Goal: Information Seeking & Learning: Compare options

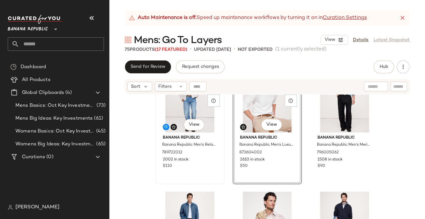
scroll to position [59, 0]
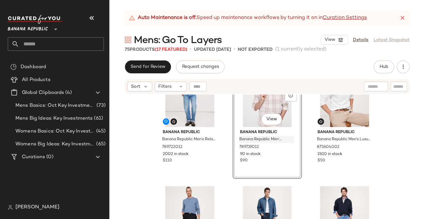
scroll to position [36, 0]
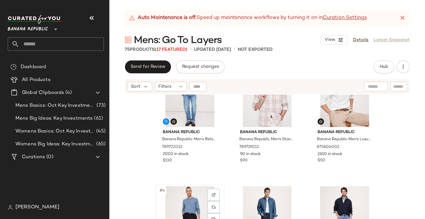
scroll to position [37, 0]
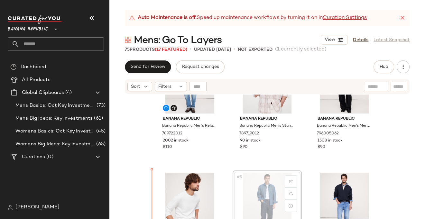
scroll to position [50, 0]
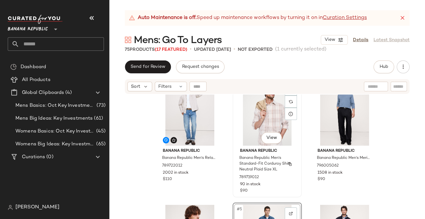
scroll to position [29, 0]
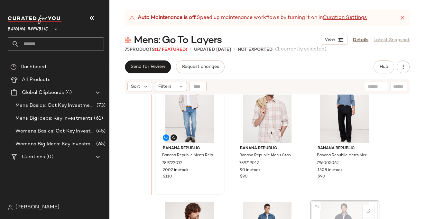
scroll to position [20, 0]
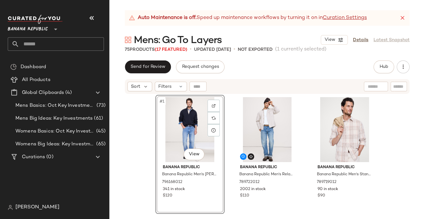
scroll to position [1, 0]
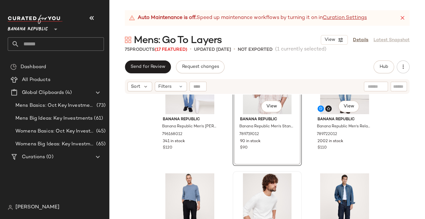
scroll to position [48, 0]
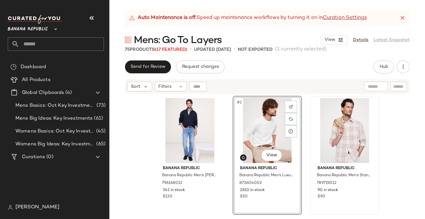
drag, startPoint x: 271, startPoint y: 192, endPoint x: 135, endPoint y: 0, distance: 235.1
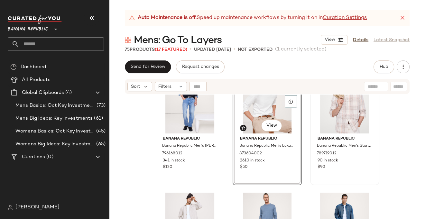
scroll to position [31, 0]
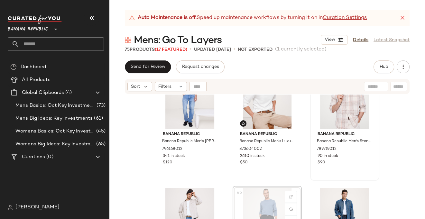
scroll to position [35, 0]
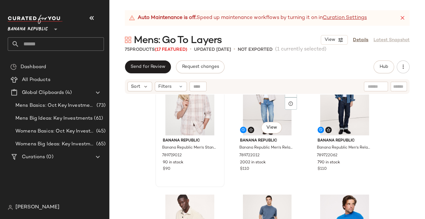
scroll to position [158, 0]
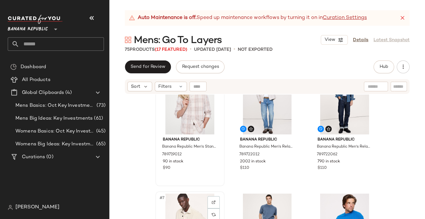
scroll to position [159, 0]
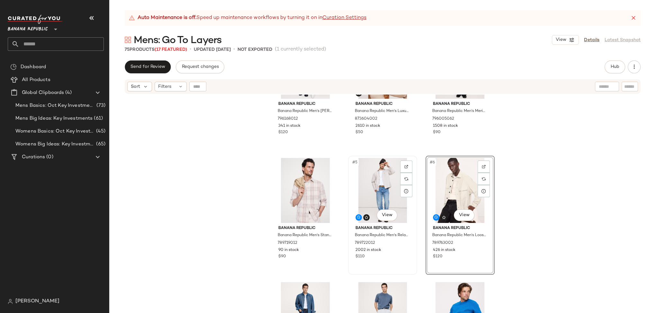
scroll to position [116, 0]
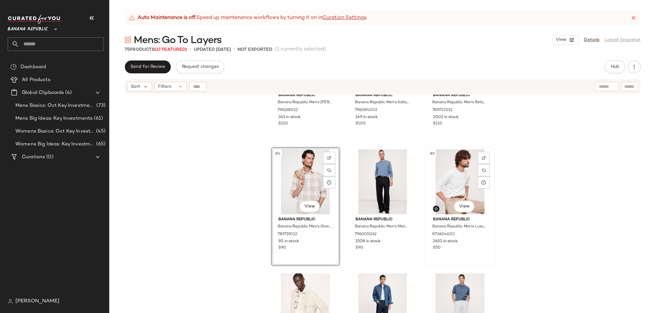
scroll to position [81, 0]
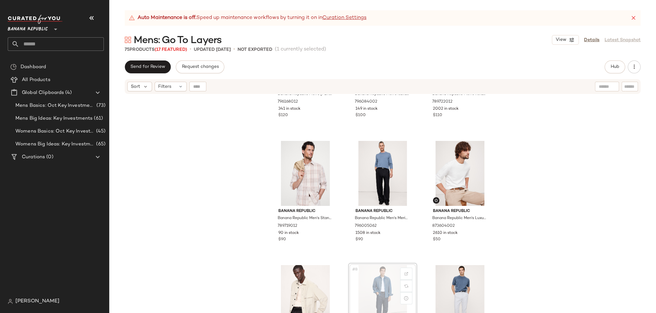
scroll to position [82, 0]
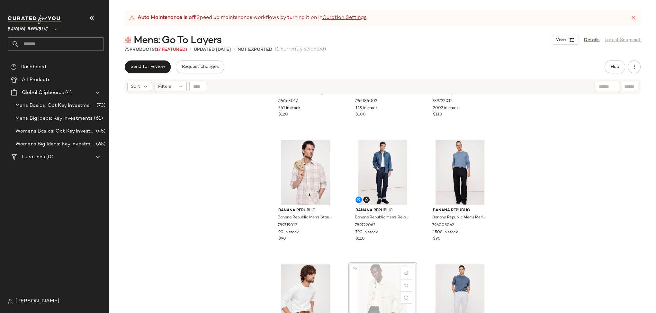
scroll to position [83, 0]
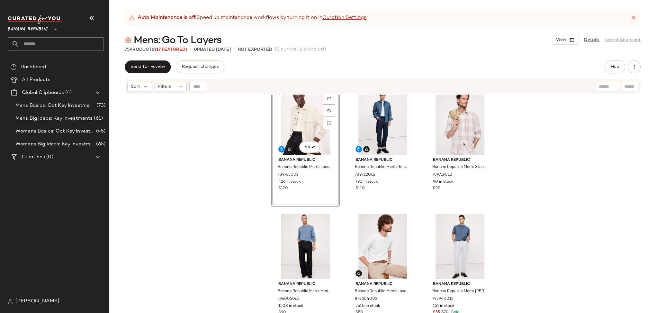
scroll to position [129, 0]
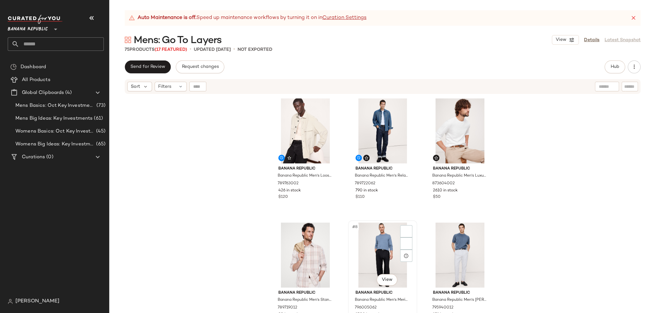
drag, startPoint x: 319, startPoint y: 251, endPoint x: 388, endPoint y: 241, distance: 69.9
click at [387, 219] on div "#8 View" at bounding box center [383, 255] width 65 height 65
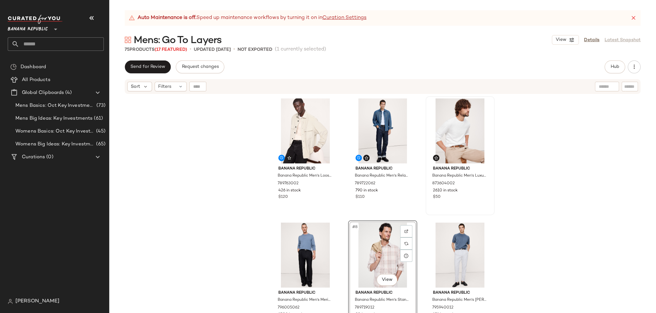
scroll to position [128, 0]
click at [425, 206] on div "Banana Republic Banana Republic Men's Loose-Fit Diamond Corduroy Overshirt Crea…" at bounding box center [382, 212] width 547 height 234
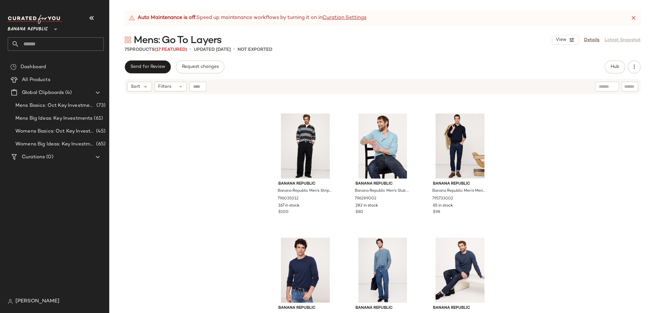
scroll to position [363, 0]
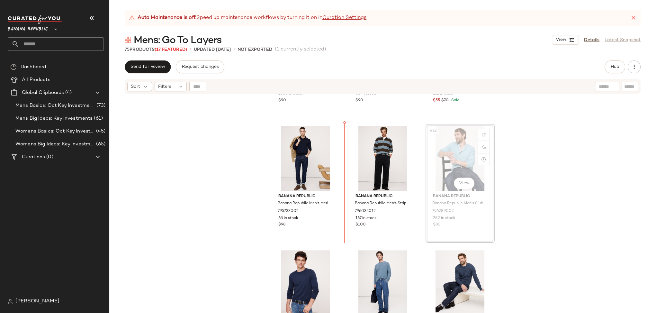
scroll to position [348, 0]
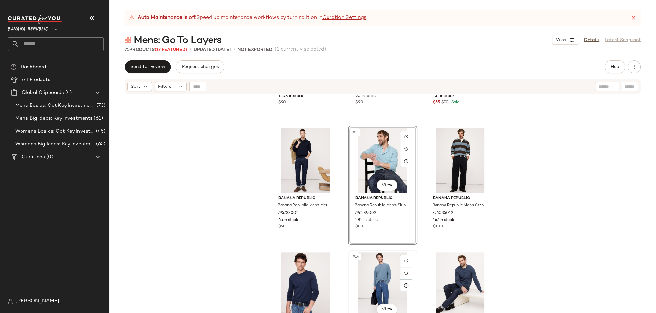
scroll to position [348, 0]
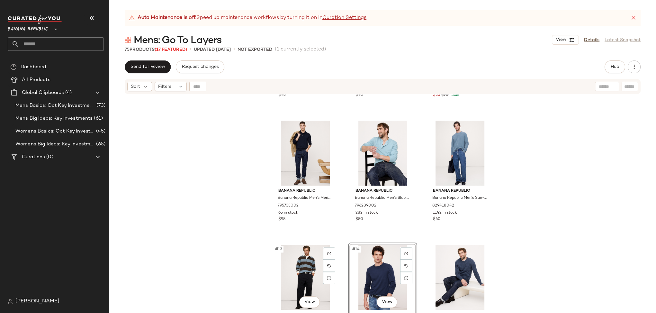
scroll to position [355, 0]
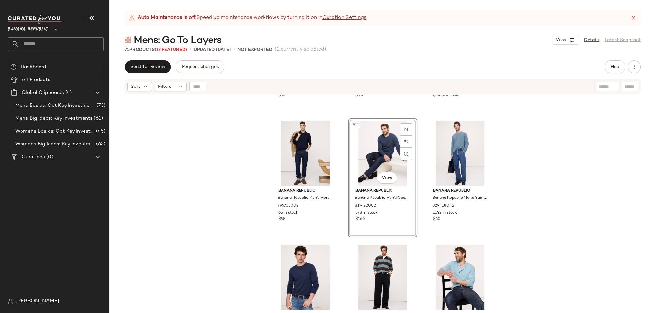
click at [425, 219] on div "Banana Republic Banana Republic Men's Merino Crew Sweater-Neck Sweater Atmosphe…" at bounding box center [382, 212] width 547 height 234
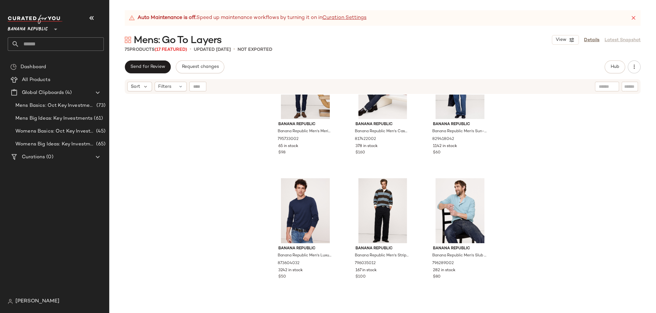
scroll to position [475, 0]
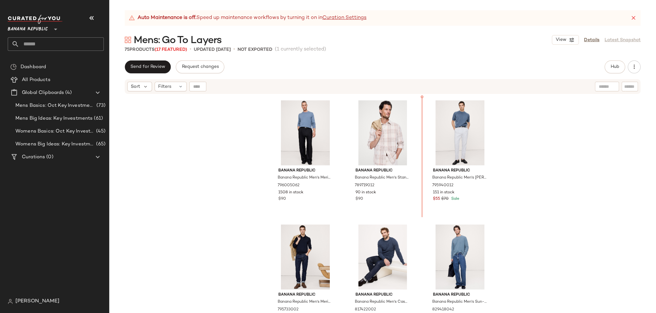
scroll to position [251, 0]
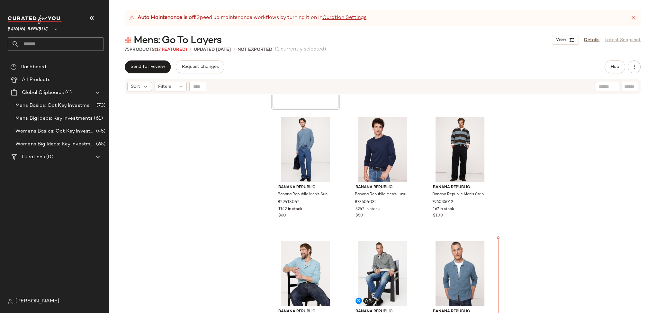
scroll to position [484, 0]
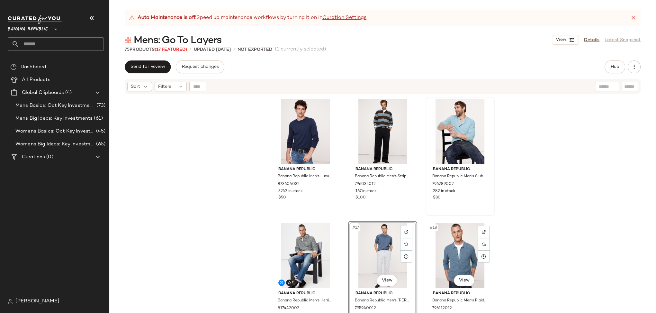
scroll to position [502, 0]
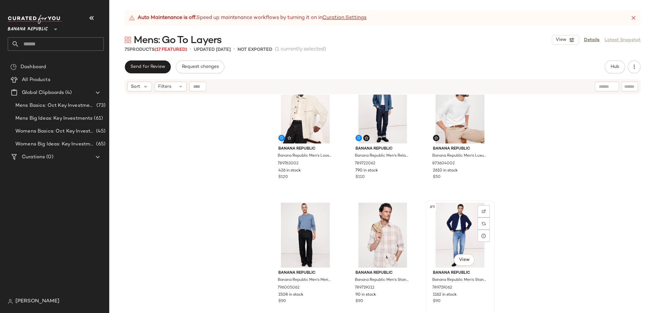
scroll to position [148, 0]
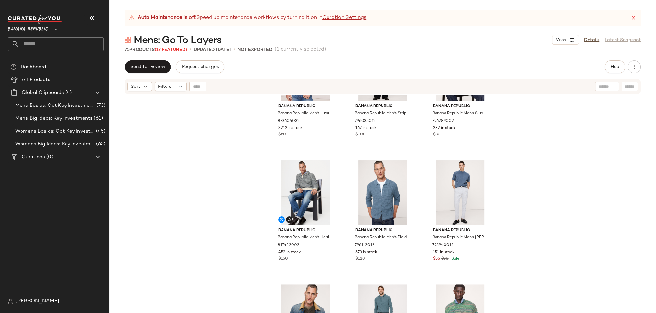
scroll to position [539, 0]
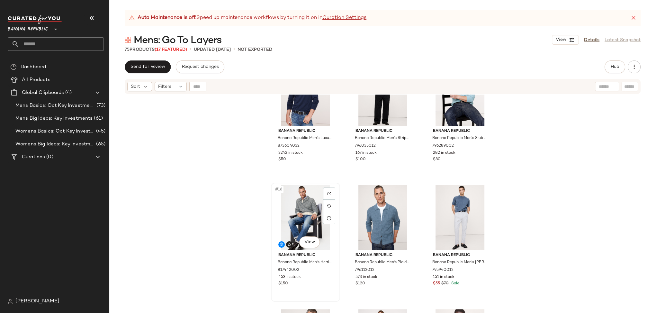
click at [316, 219] on div "#16 View" at bounding box center [305, 217] width 65 height 65
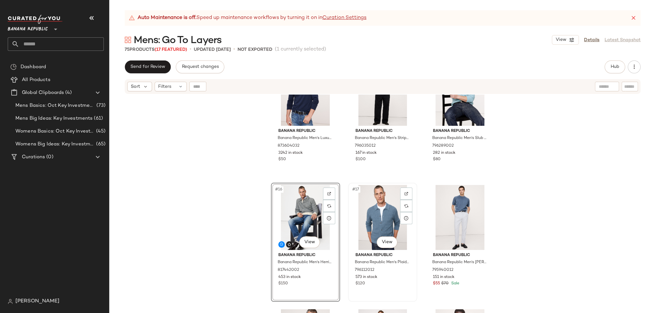
click at [410, 219] on div "Banana Republic Banana Republic Men's Plaid Texture Cotton Polo Shirt Cardigan …" at bounding box center [383, 268] width 65 height 37
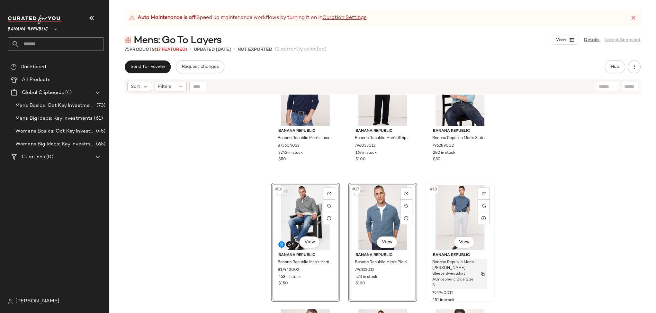
click at [425, 219] on div "Banana Republic Men's Terry Short-Sleeve Sweatshirt Atmospheric Blue Size S" at bounding box center [460, 274] width 56 height 30
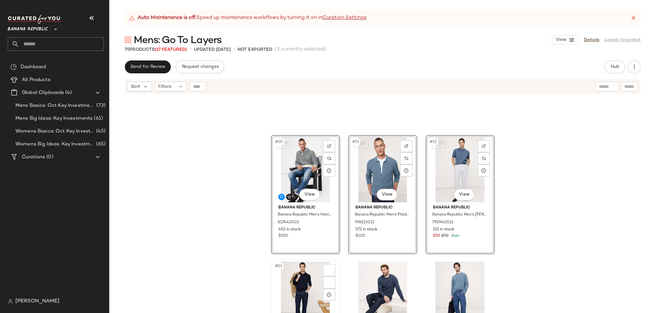
scroll to position [407, 0]
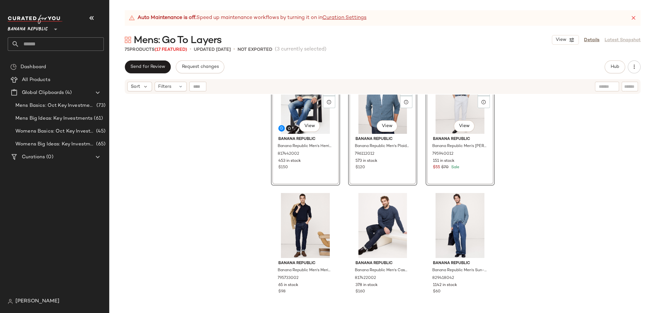
click at [274, 168] on div "SET #10 View Banana Republic Banana Republic Men's Herringbone Sweater Polo Shi…" at bounding box center [305, 126] width 69 height 119
drag, startPoint x: 274, startPoint y: 168, endPoint x: 273, endPoint y: 224, distance: 55.6
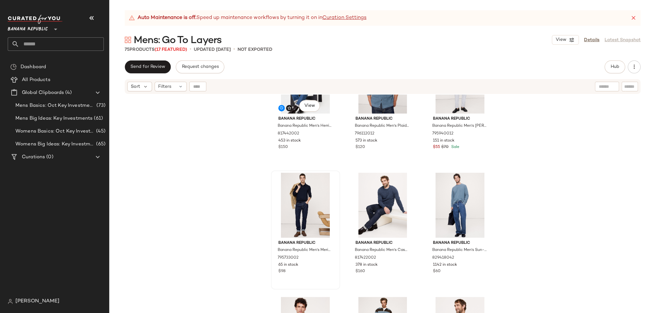
scroll to position [433, 0]
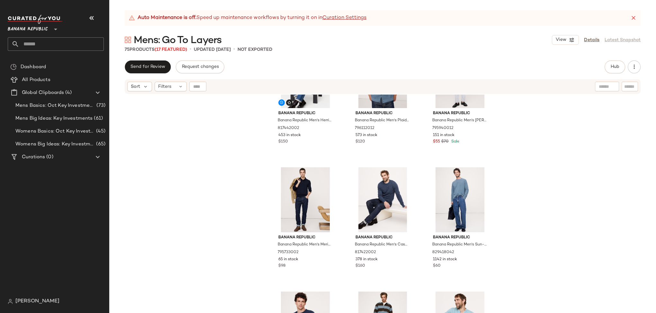
click at [268, 203] on div "Banana Republic Banana Republic Men's Herringbone Sweater Polo Shirt Atmospheri…" at bounding box center [382, 212] width 547 height 234
click at [274, 206] on div "#13 View" at bounding box center [305, 199] width 65 height 65
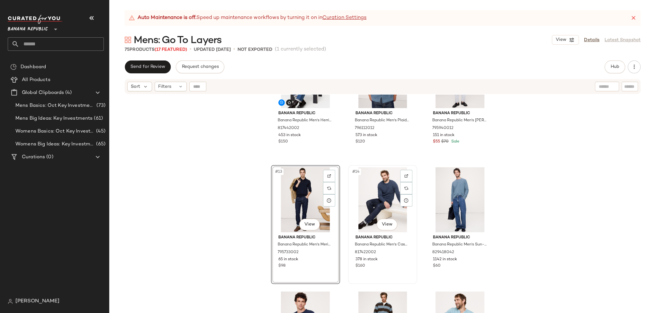
click at [353, 202] on div "#14 View" at bounding box center [383, 199] width 65 height 65
click at [425, 198] on div "#15 View" at bounding box center [460, 199] width 65 height 65
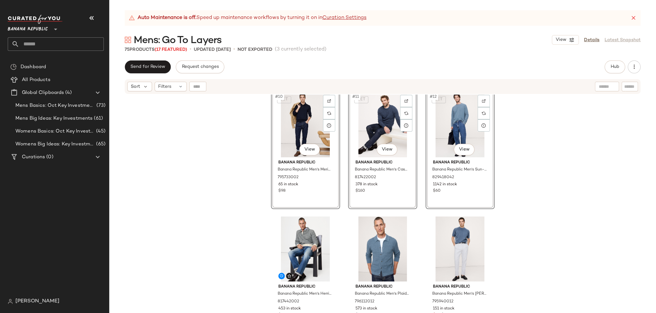
scroll to position [355, 0]
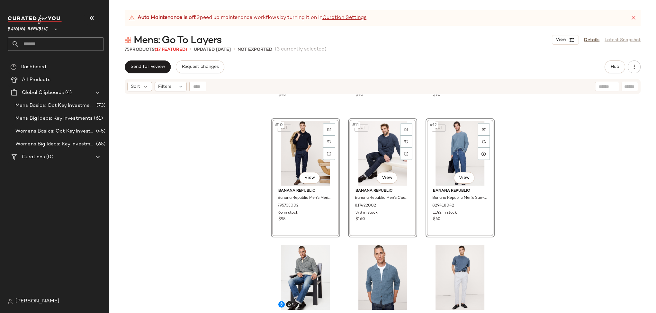
click at [219, 219] on div "Banana Republic Banana Republic Men's Standard-Fit Corduroy Shirt Medium Blue S…" at bounding box center [382, 212] width 547 height 234
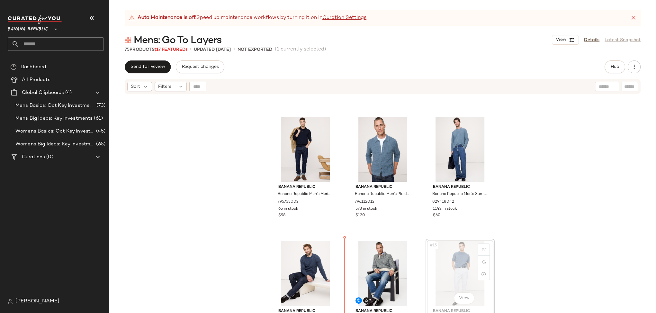
scroll to position [360, 0]
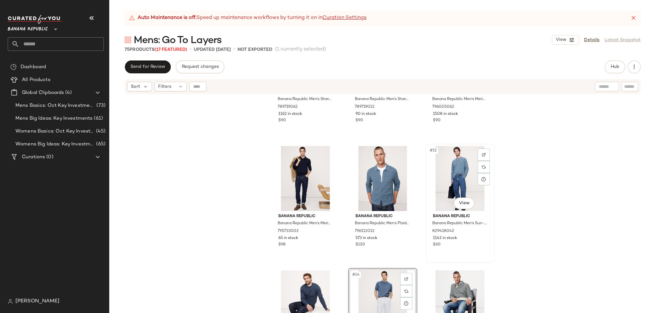
scroll to position [331, 0]
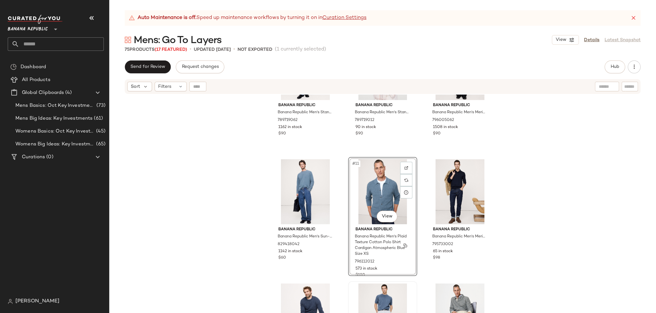
scroll to position [334, 0]
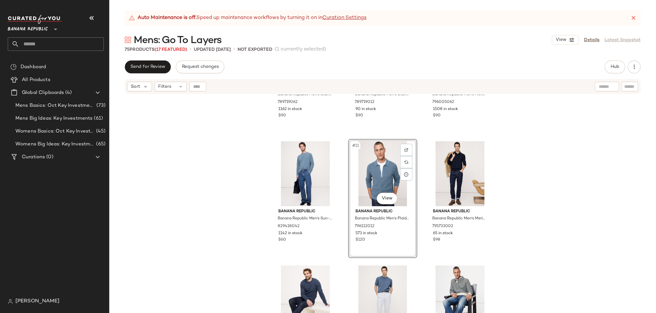
click at [425, 176] on div "Banana Republic Banana Republic Men's Standard-Fit Corduroy Shirt Medium Blue S…" at bounding box center [382, 212] width 547 height 234
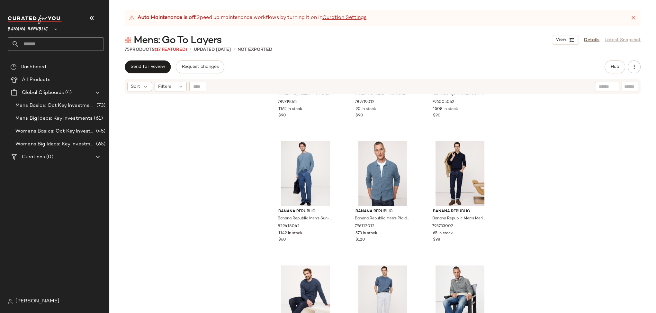
scroll to position [237, 0]
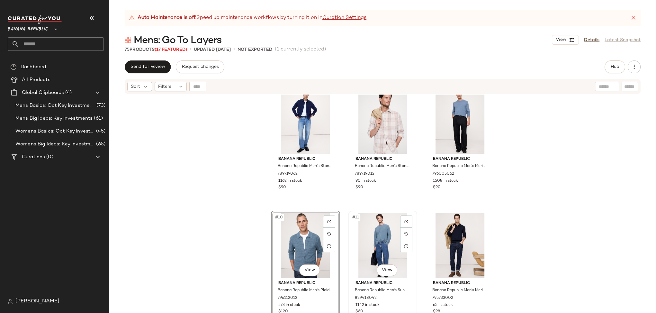
scroll to position [263, 0]
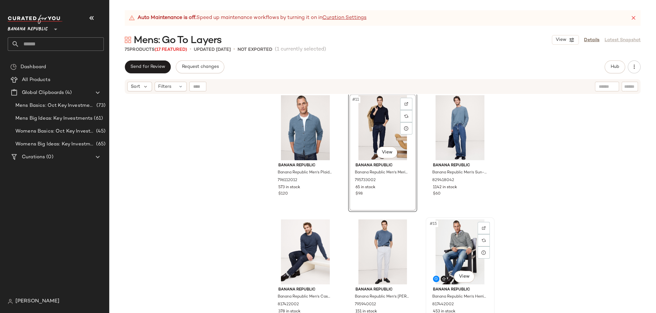
scroll to position [381, 0]
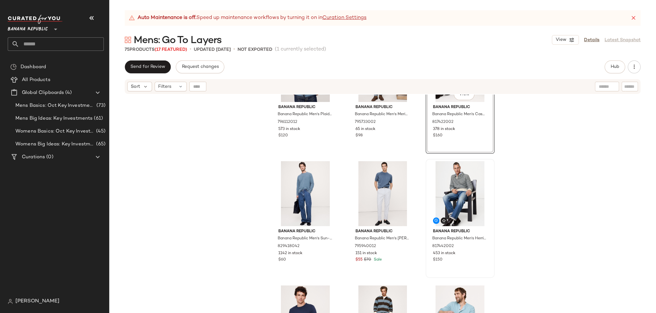
scroll to position [444, 0]
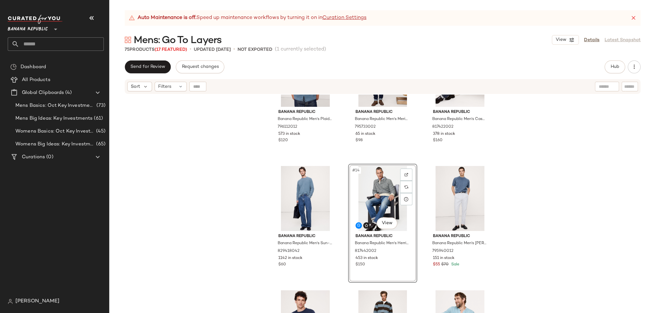
scroll to position [479, 0]
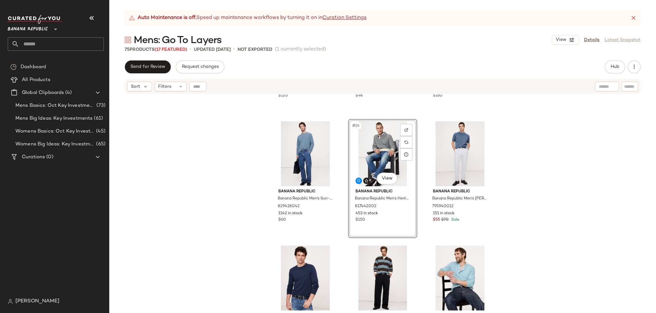
click at [425, 219] on div "Banana Republic Banana Republic Men's Plaid Texture Cotton Polo Shirt Cardigan …" at bounding box center [382, 212] width 547 height 234
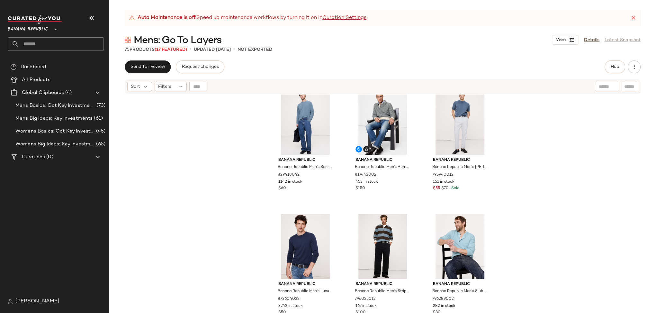
scroll to position [516, 0]
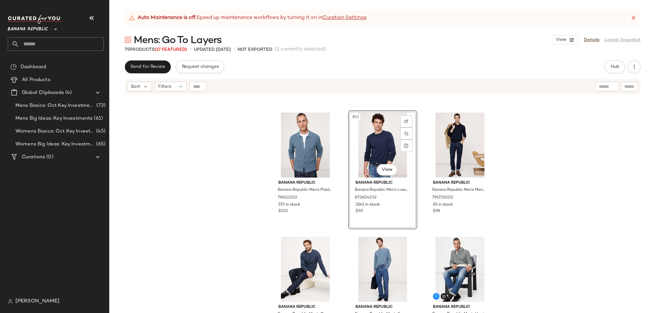
scroll to position [395, 0]
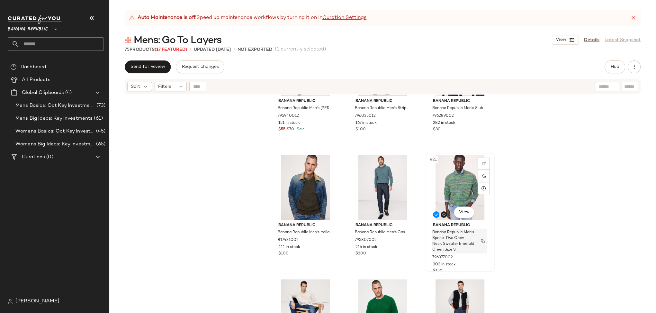
scroll to position [735, 0]
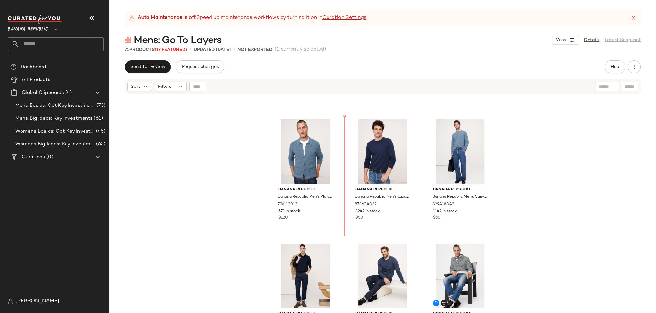
scroll to position [356, 0]
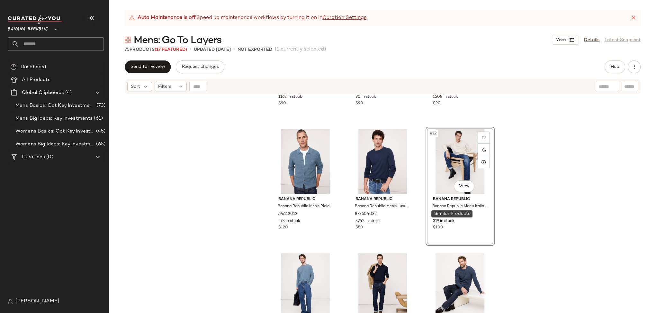
scroll to position [269, 0]
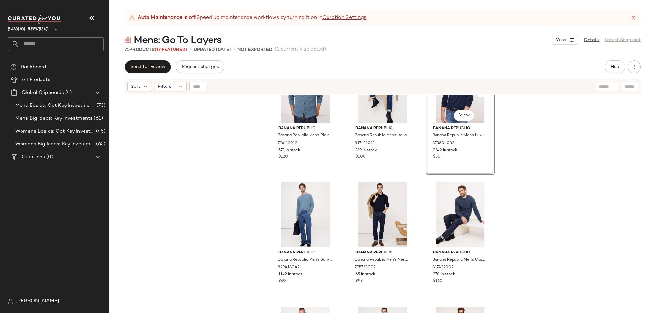
scroll to position [418, 0]
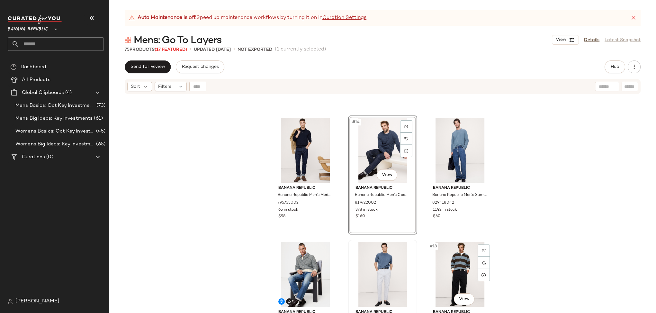
scroll to position [482, 0]
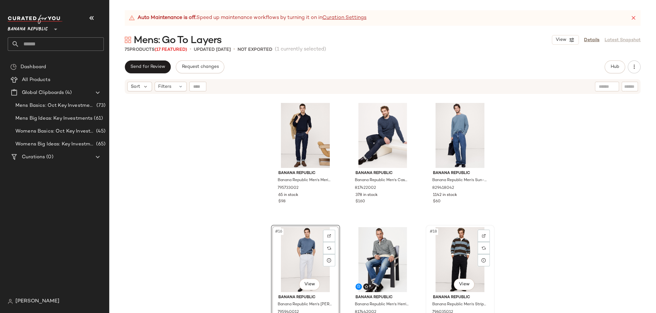
scroll to position [496, 0]
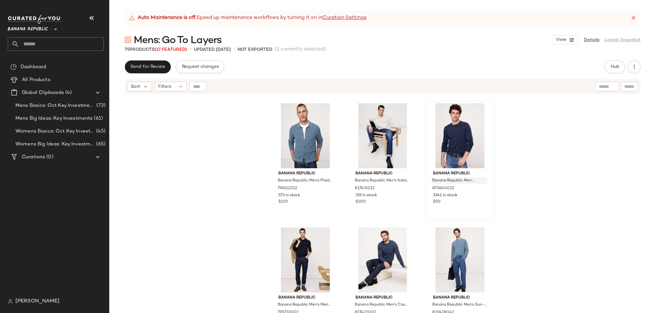
scroll to position [372, 0]
click at [406, 127] on div at bounding box center [406, 125] width 12 height 12
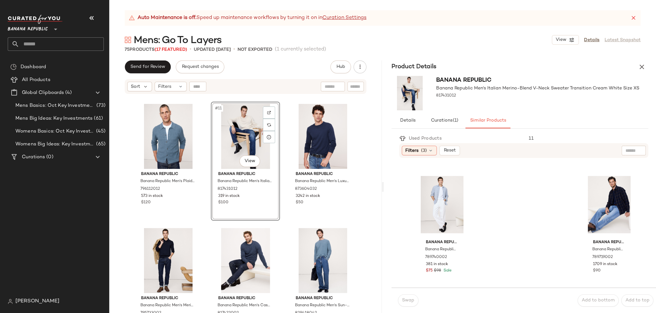
scroll to position [367, 0]
click at [425, 68] on icon "button" at bounding box center [642, 67] width 8 height 8
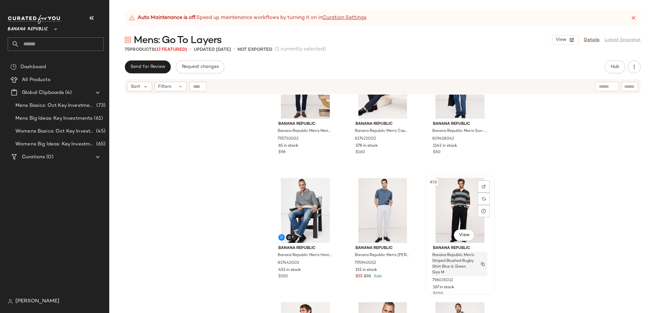
scroll to position [606, 0]
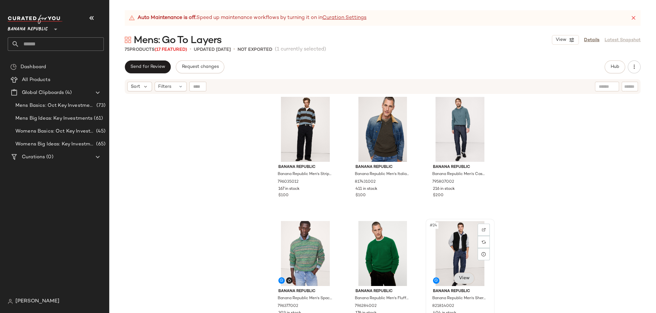
scroll to position [752, 0]
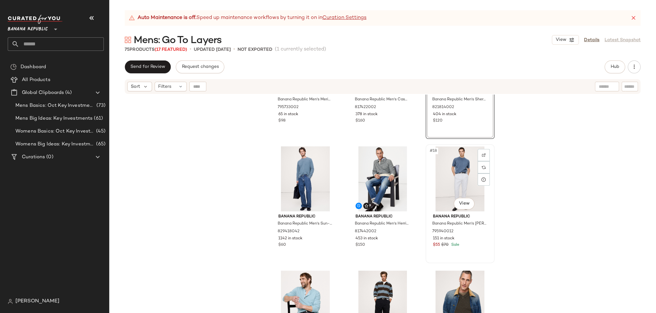
scroll to position [604, 0]
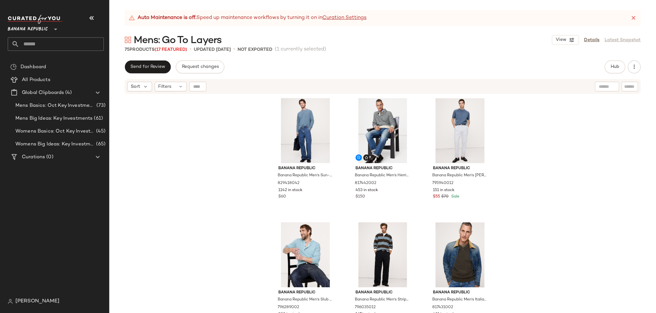
click at [425, 219] on div "Banana Republic Banana Republic Men's Merino Long-Sleeve Sweater Polo Shirt Nav…" at bounding box center [382, 212] width 547 height 234
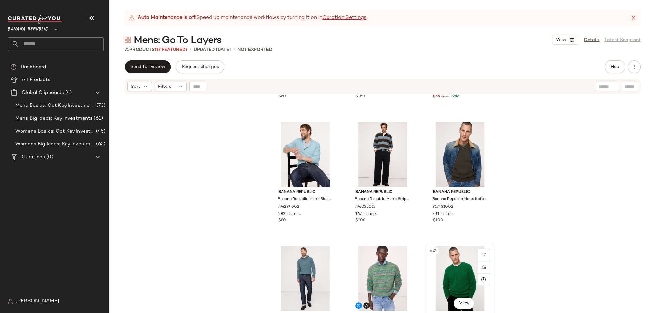
scroll to position [744, 0]
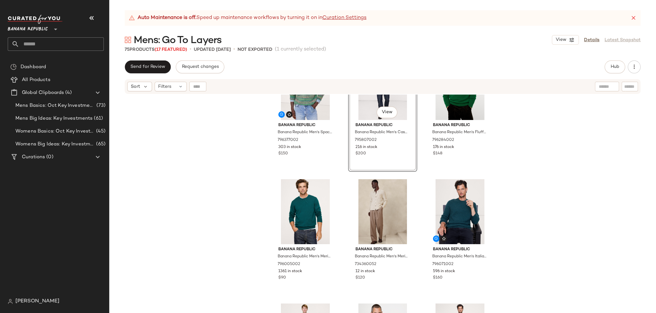
scroll to position [923, 0]
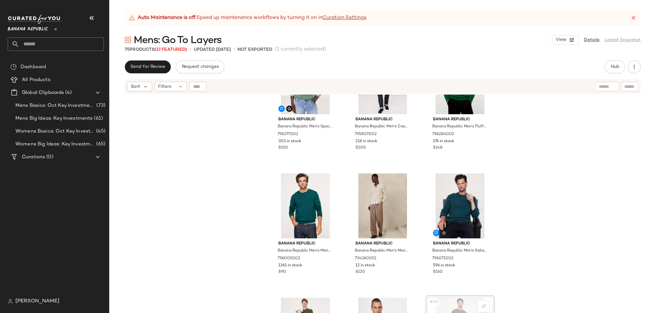
scroll to position [925, 0]
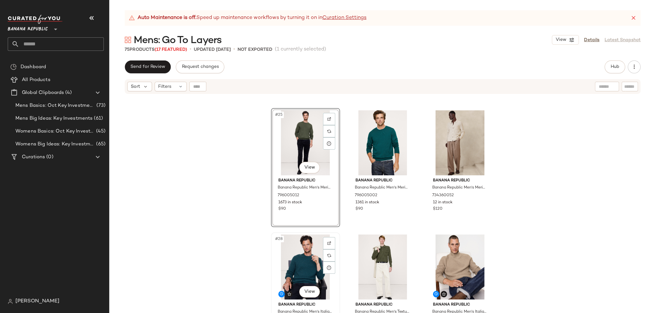
scroll to position [992, 0]
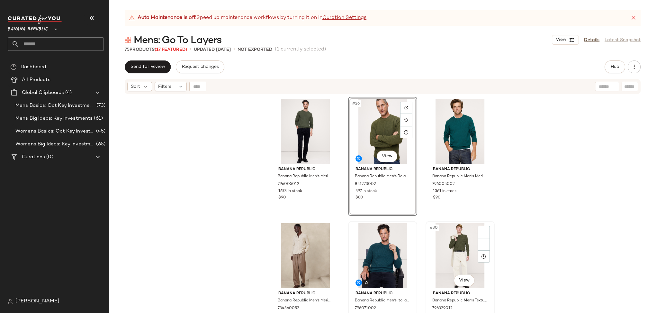
scroll to position [1000, 0]
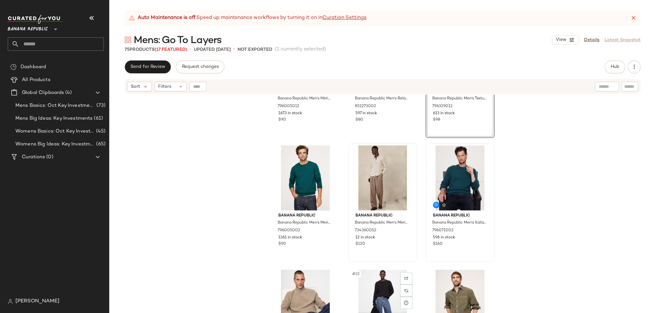
scroll to position [1137, 0]
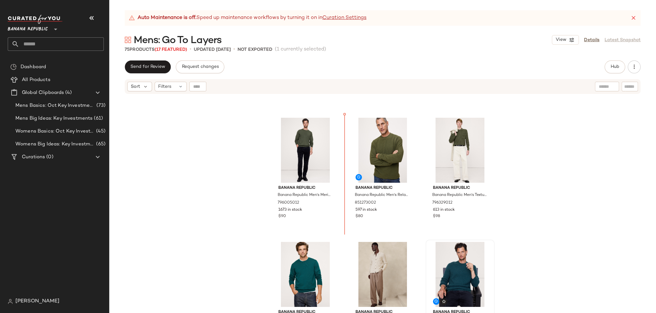
scroll to position [972, 0]
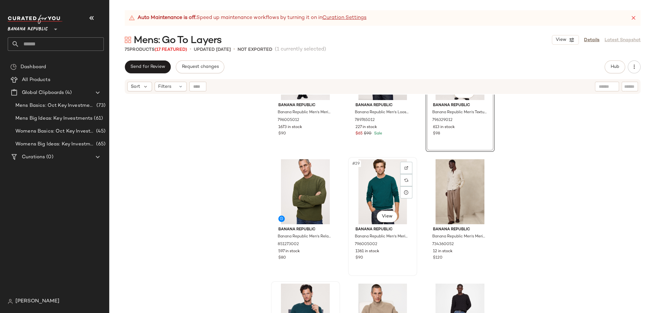
scroll to position [1063, 0]
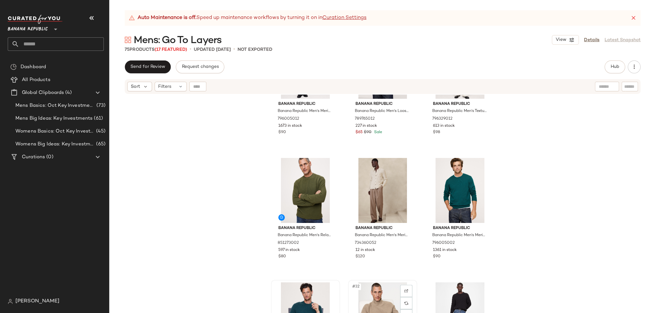
scroll to position [1063, 0]
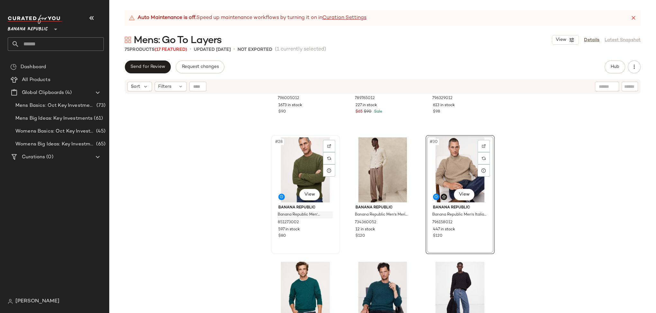
scroll to position [1083, 0]
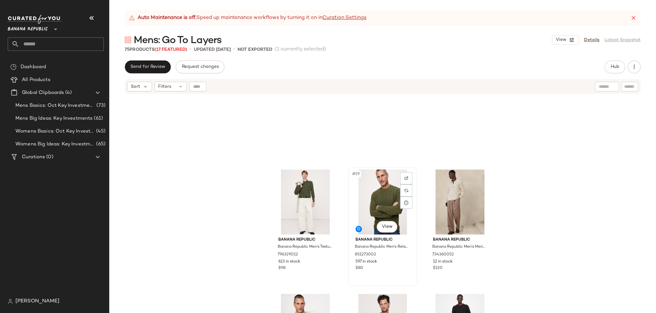
scroll to position [1174, 0]
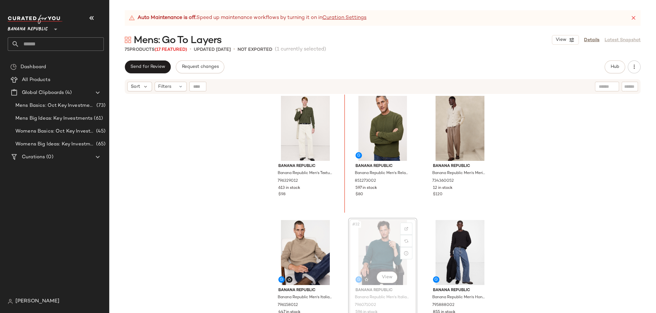
scroll to position [1095, 0]
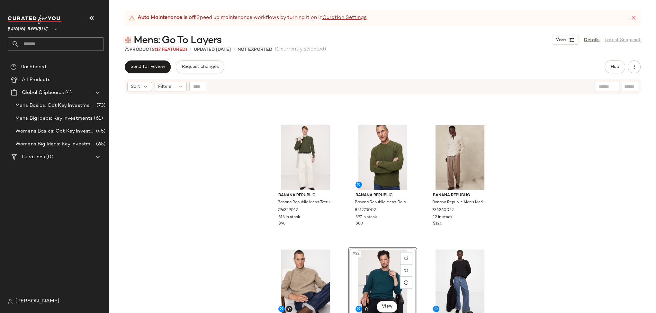
click at [352, 118] on div "Banana Republic Banana Republic Men's Textured Cotton Long-Sleeve Sweater Polo …" at bounding box center [382, 212] width 547 height 234
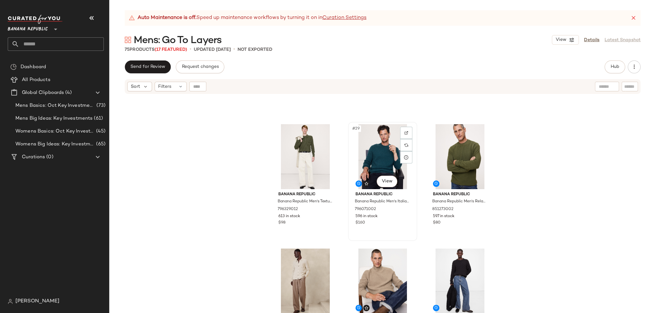
scroll to position [1000, 0]
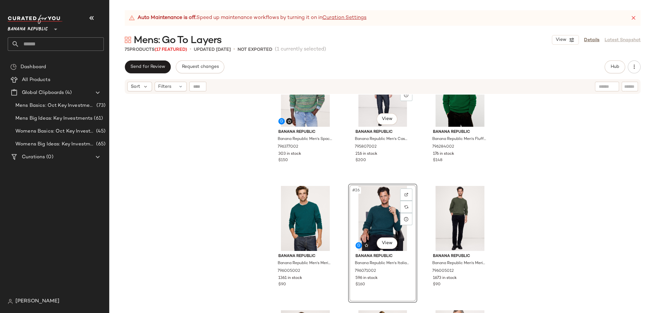
scroll to position [911, 0]
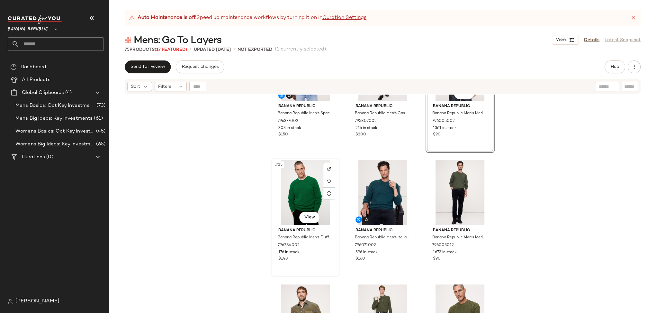
scroll to position [939, 0]
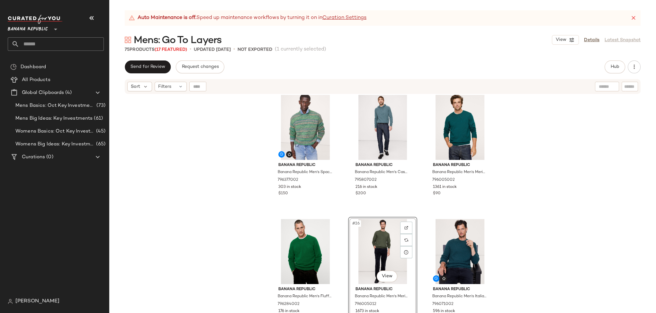
scroll to position [879, 0]
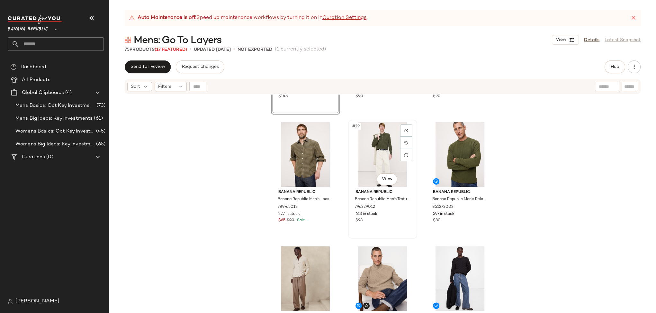
scroll to position [1111, 0]
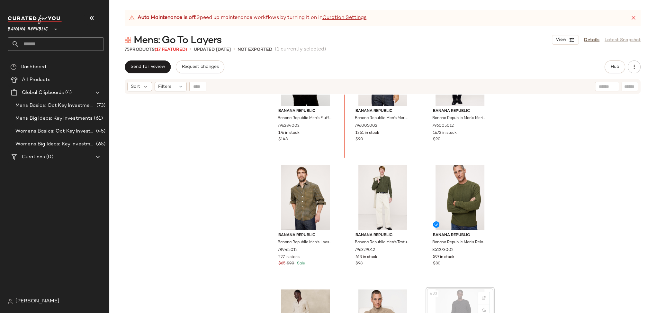
scroll to position [1019, 0]
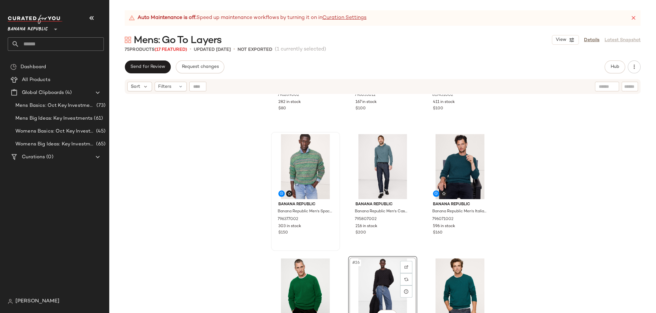
scroll to position [821, 0]
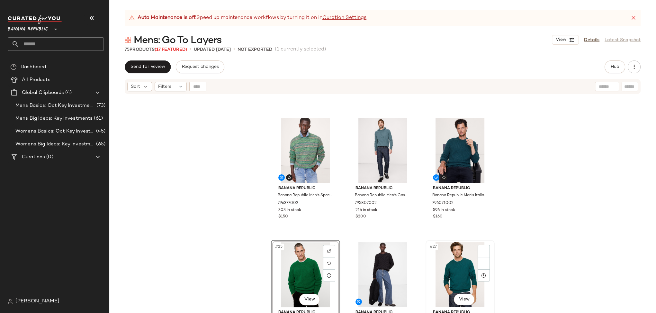
scroll to position [857, 0]
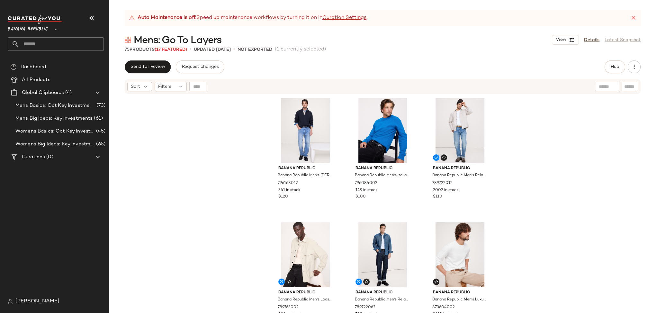
drag, startPoint x: 431, startPoint y: 264, endPoint x: 471, endPoint y: 1, distance: 265.8
